Goal: Task Accomplishment & Management: Use online tool/utility

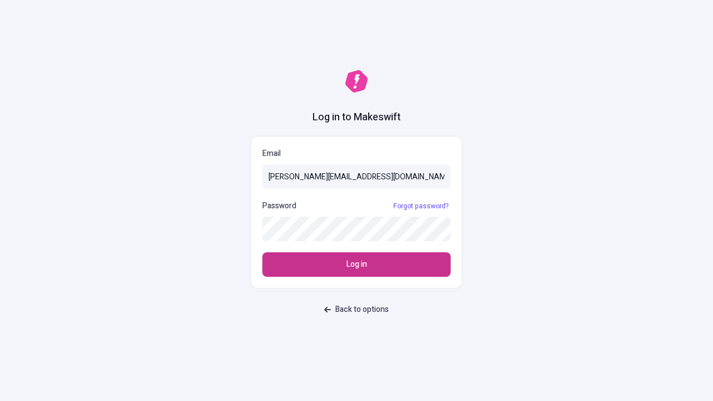
click at [357, 265] on span "Log in" at bounding box center [357, 265] width 21 height 12
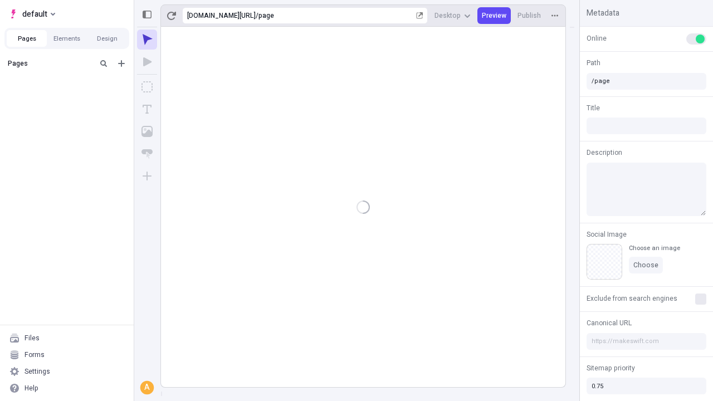
type input "/page"
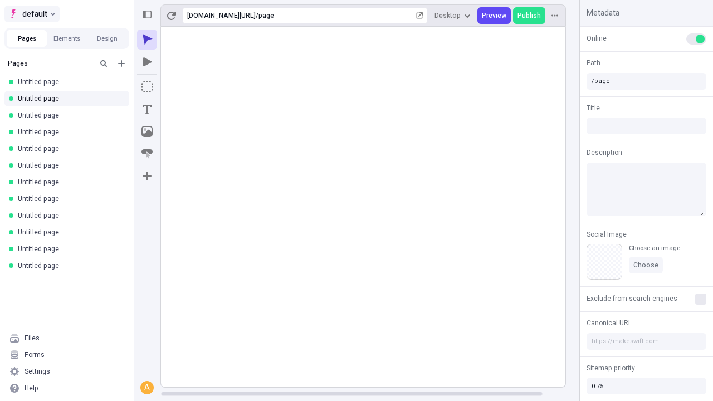
click at [31, 14] on span "default" at bounding box center [34, 13] width 25 height 13
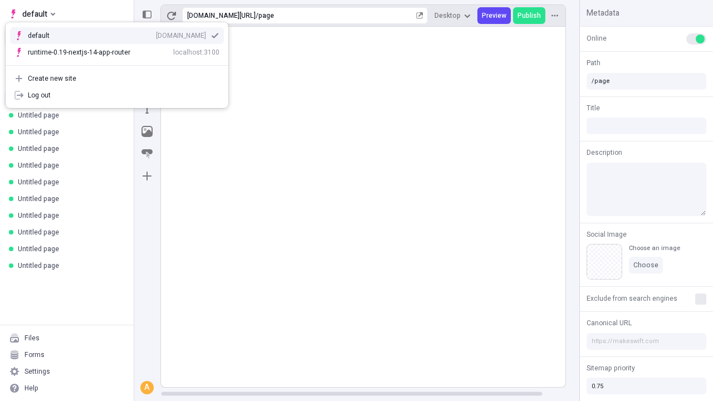
click at [156, 33] on div "[DOMAIN_NAME]" at bounding box center [181, 35] width 50 height 9
click at [107, 38] on button "Design" at bounding box center [107, 38] width 40 height 17
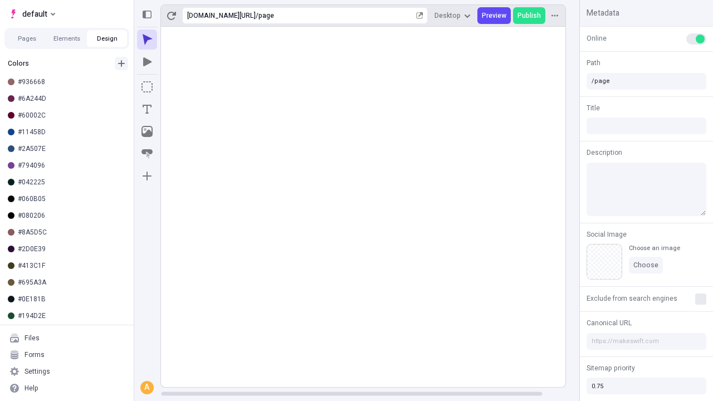
click at [122, 60] on icon "button" at bounding box center [121, 63] width 7 height 7
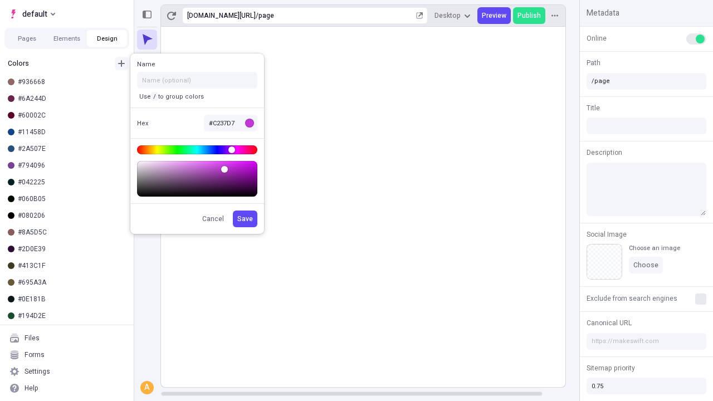
scroll to position [3, 0]
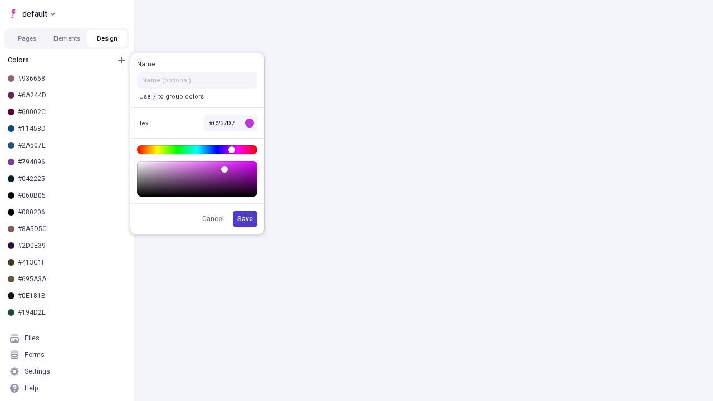
click at [246, 219] on span "Save" at bounding box center [245, 219] width 16 height 9
